Goal: Task Accomplishment & Management: Use online tool/utility

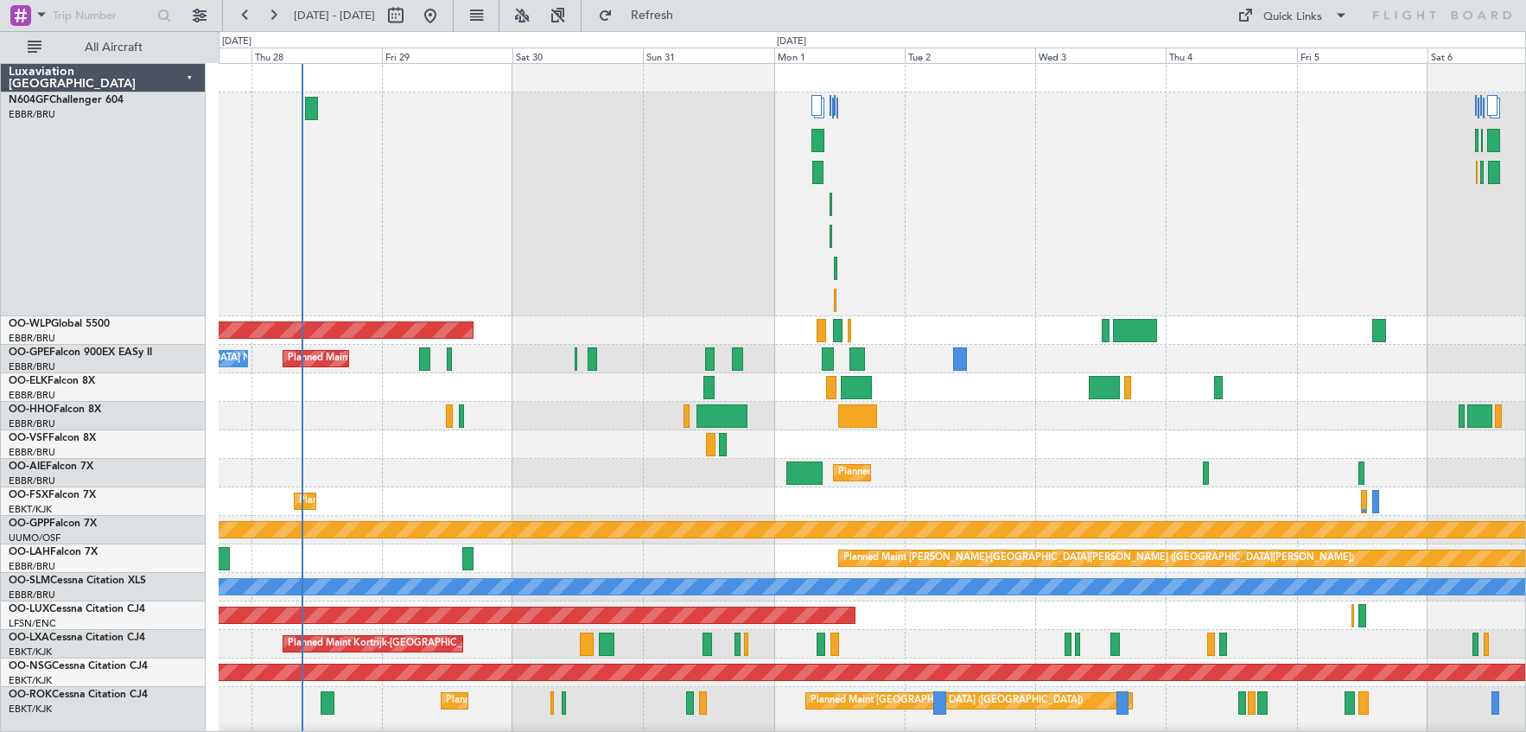
click at [705, 197] on div at bounding box center [872, 204] width 1307 height 224
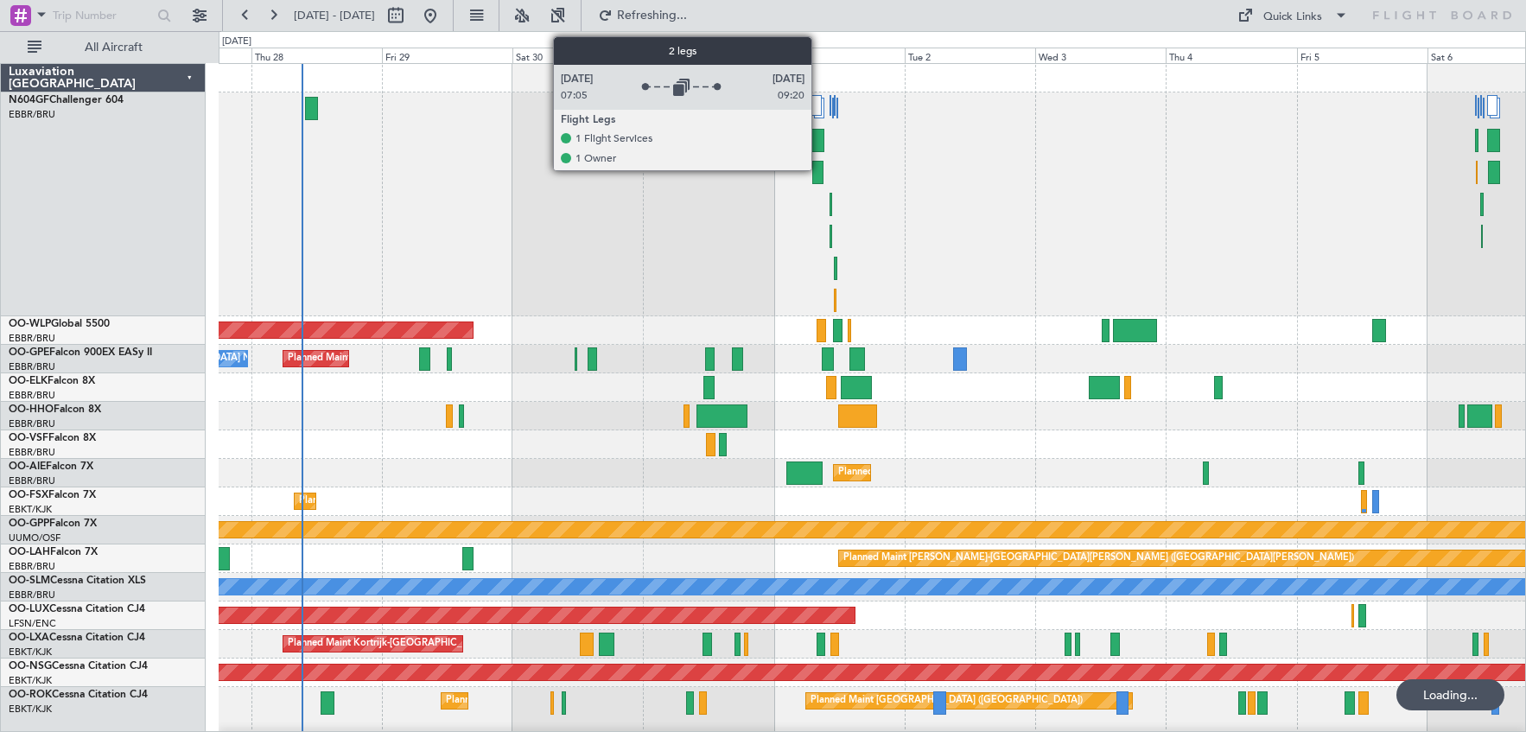
click at [819, 108] on div at bounding box center [816, 105] width 10 height 21
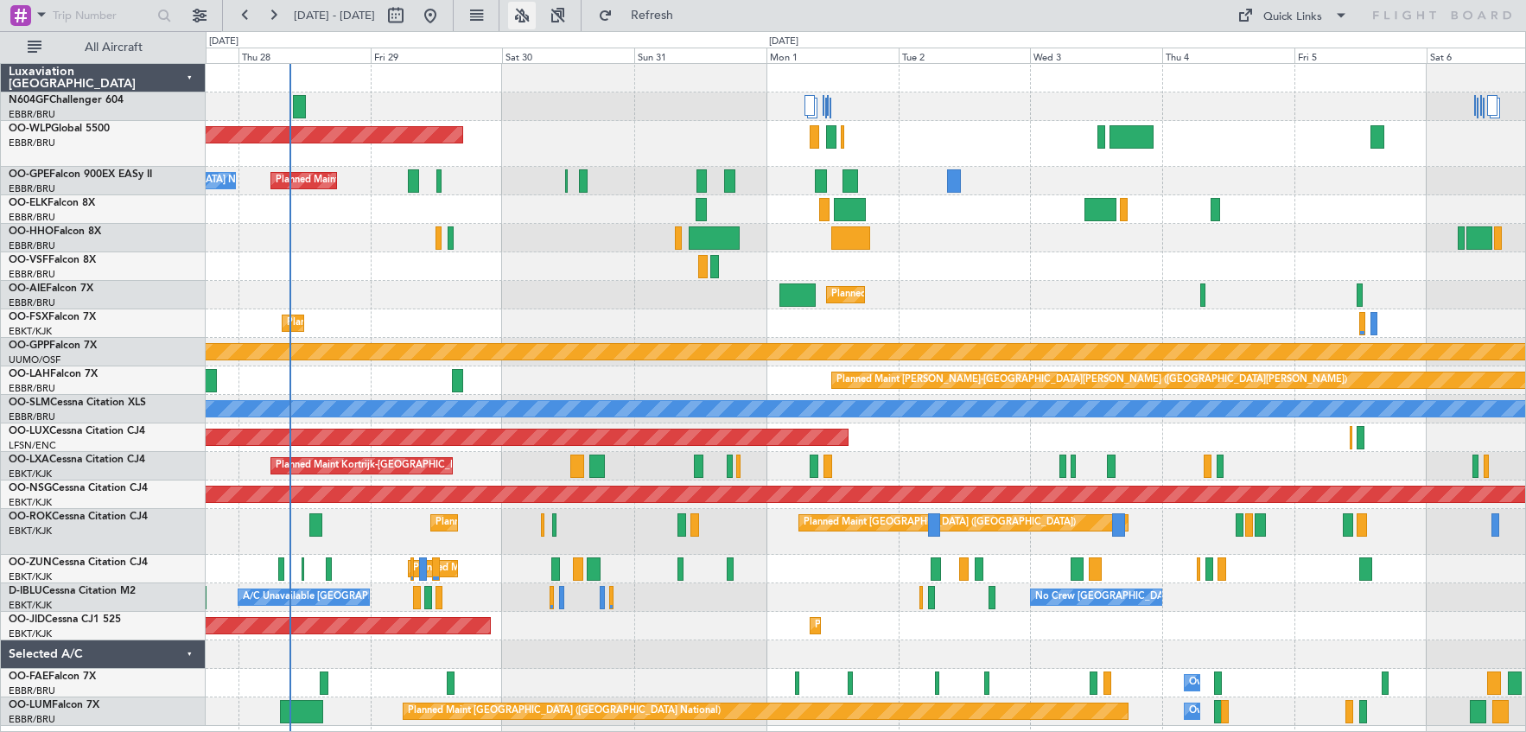
click at [536, 16] on button at bounding box center [522, 16] width 28 height 28
